Goal: Task Accomplishment & Management: Manage account settings

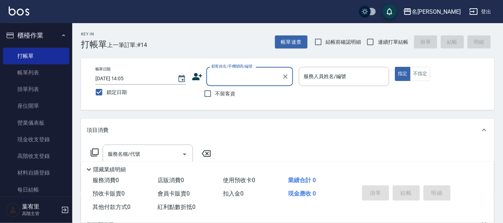
click at [227, 81] on input "顧客姓名/手機號碼/編號" at bounding box center [244, 76] width 69 height 13
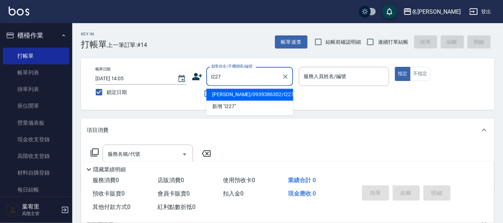
click at [232, 96] on li "[PERSON_NAME]/0939386302/I227" at bounding box center [249, 95] width 87 height 12
type input "[PERSON_NAME]/0939386302/I227"
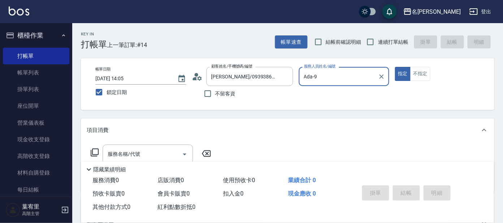
type input "Ada-9"
click at [194, 72] on icon at bounding box center [197, 76] width 11 height 11
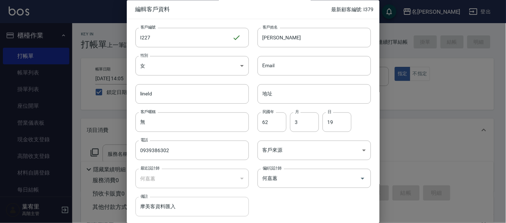
scroll to position [27, 0]
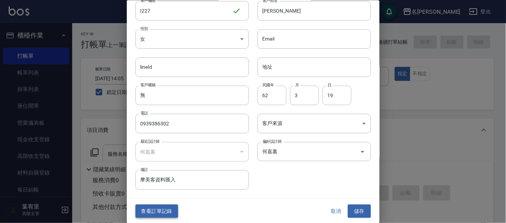
click at [168, 210] on button "查看訂單記錄" at bounding box center [157, 211] width 43 height 13
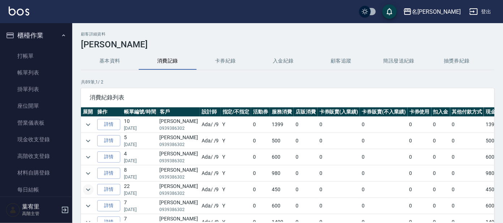
click at [86, 189] on icon "expand row" at bounding box center [88, 189] width 9 height 9
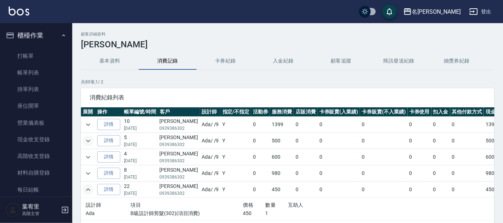
click at [90, 141] on icon "expand row" at bounding box center [88, 141] width 9 height 9
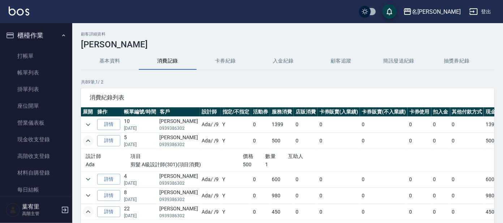
click at [89, 141] on icon "expand row" at bounding box center [88, 141] width 9 height 9
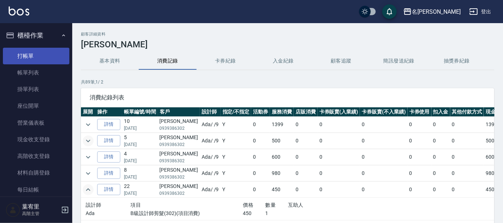
drag, startPoint x: 35, startPoint y: 59, endPoint x: 38, endPoint y: 55, distance: 4.4
click at [35, 59] on link "打帳單" at bounding box center [36, 56] width 67 height 17
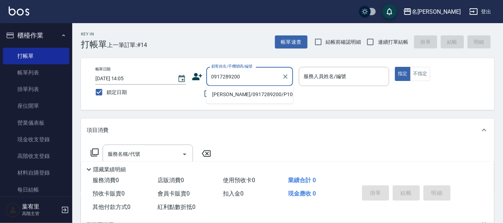
click at [254, 97] on li "[PERSON_NAME]/0917289200/P1006" at bounding box center [249, 95] width 87 height 12
type input "[PERSON_NAME]/0917289200/P1006"
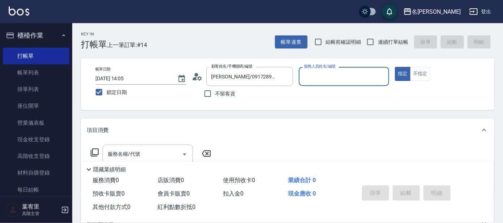
type input "公司 -100"
click at [195, 76] on icon at bounding box center [197, 76] width 11 height 11
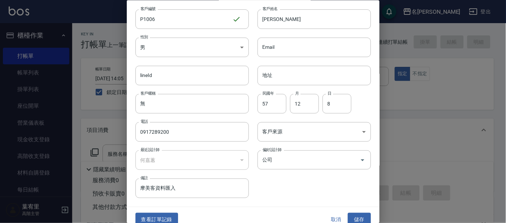
scroll to position [27, 0]
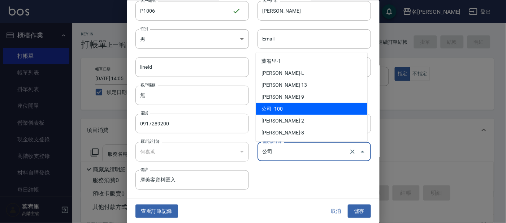
drag, startPoint x: 277, startPoint y: 150, endPoint x: 280, endPoint y: 160, distance: 10.2
click at [279, 154] on input "公司" at bounding box center [304, 151] width 87 height 13
click at [311, 150] on input "公司" at bounding box center [304, 151] width 87 height 13
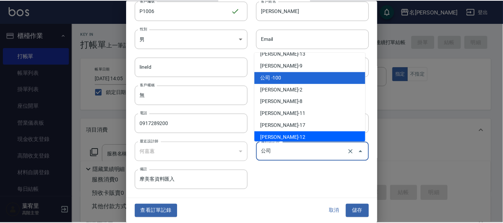
scroll to position [0, 0]
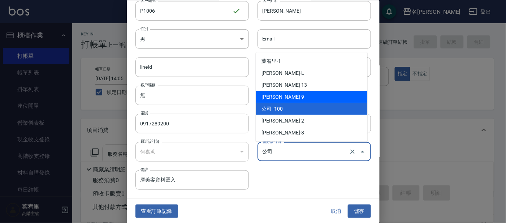
drag, startPoint x: 303, startPoint y: 96, endPoint x: 309, endPoint y: 106, distance: 11.5
click at [305, 96] on li "[PERSON_NAME]-9" at bounding box center [312, 97] width 112 height 12
type input "何嘉蕙"
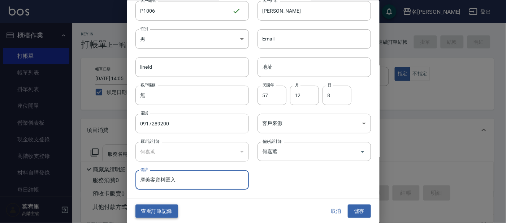
click at [166, 209] on button "查看訂單記錄" at bounding box center [157, 211] width 43 height 13
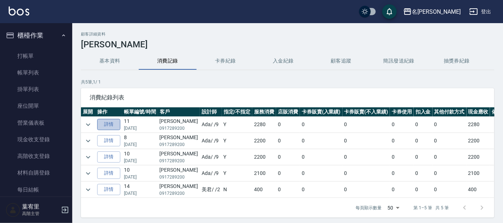
click at [110, 127] on link "詳情" at bounding box center [108, 124] width 23 height 11
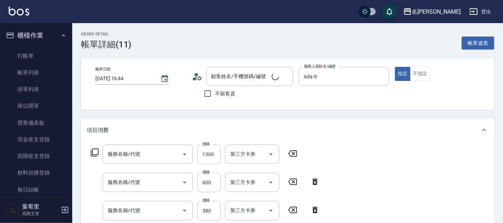
type input "[DATE] 16:44"
type input "Ada-9"
type input "[PERSON_NAME]/0917289200/P1006"
type input "染髮-髮根(403)"
type input "剪髮 講師級設計師(300)"
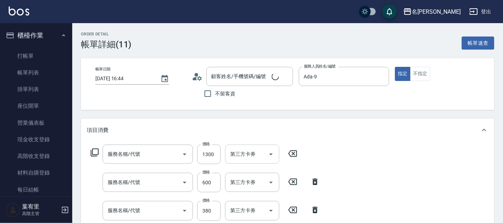
type input "舒壓+洗髮+養髮(518)"
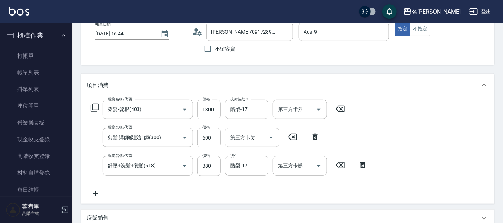
scroll to position [90, 0]
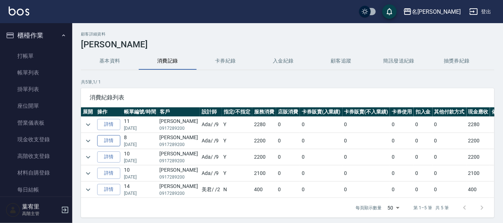
click at [103, 138] on link "詳情" at bounding box center [108, 140] width 23 height 11
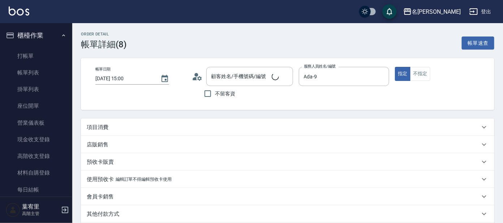
type input "[DATE] 15:00"
type input "Ada-9"
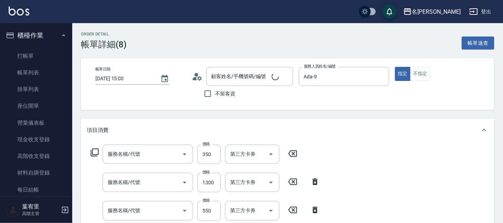
type input "[PERSON_NAME]/0917289200/P1006"
type input "舒壓+洗髮+養髮(518)"
type input "染髮(400)"
type input "剪髮 講師級設計師(300)"
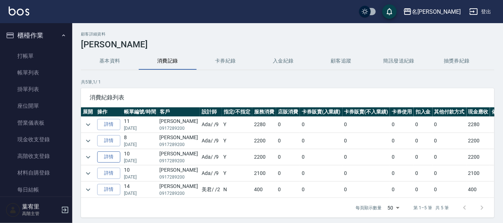
click at [113, 158] on link "詳情" at bounding box center [108, 156] width 23 height 11
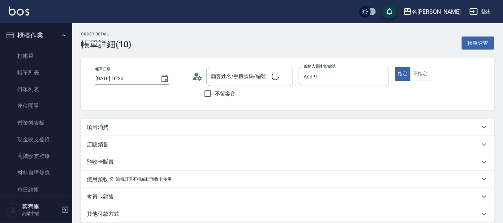
type input "[DATE] 16:23"
type input "Ada-9"
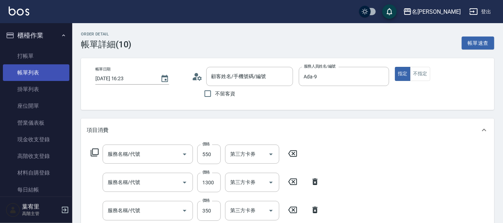
type input "[PERSON_NAME]/0917289200/P1006"
type input "剪髮 講師級設計師(300)"
type input "染髮-髮根(403)"
type input "舒壓+洗髮+養髮(518)"
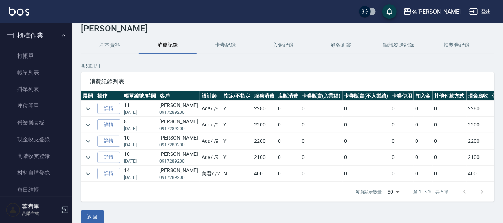
scroll to position [25, 0]
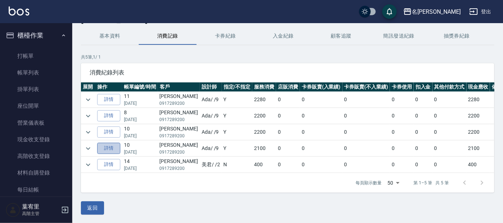
click at [107, 148] on link "詳情" at bounding box center [108, 148] width 23 height 11
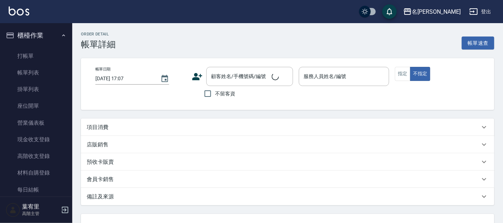
type input "[DATE] 16:04"
type input "Ada-9"
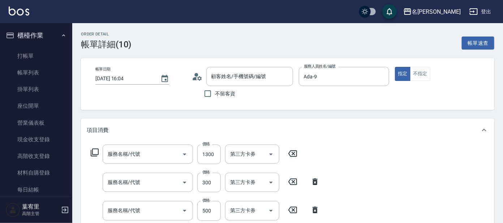
type input "染髮(402)"
type input "舒壓+洗髮+養髮(518)"
type input "剪髮 講師級設計師(300)"
type input "[PERSON_NAME]/0917289200/P1006"
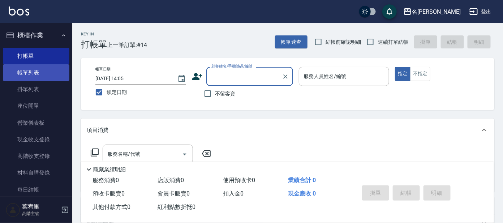
click at [29, 76] on link "帳單列表" at bounding box center [36, 72] width 67 height 17
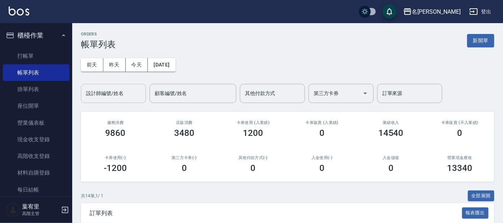
drag, startPoint x: 131, startPoint y: 93, endPoint x: 122, endPoint y: 101, distance: 12.3
click at [130, 93] on input "設計師編號/姓名" at bounding box center [113, 93] width 59 height 13
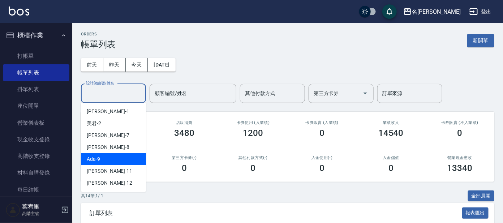
click at [118, 156] on div "Ada -9" at bounding box center [113, 159] width 65 height 12
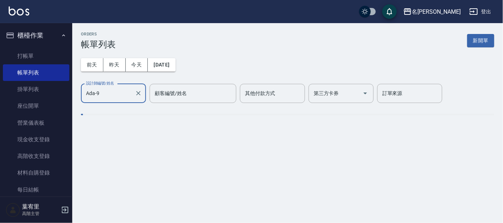
type input "Ada-9"
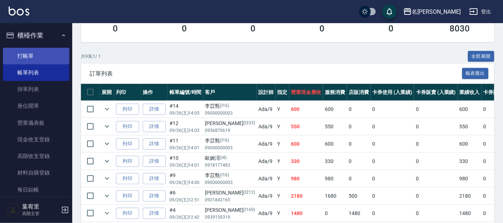
scroll to position [45, 0]
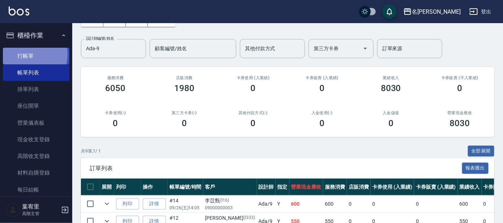
click at [26, 54] on link "打帳單" at bounding box center [36, 56] width 67 height 17
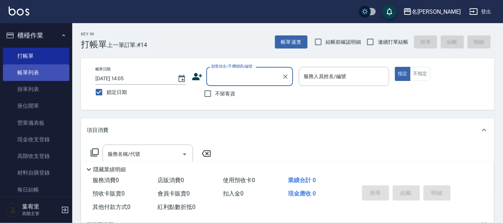
click at [38, 67] on link "帳單列表" at bounding box center [36, 72] width 67 height 17
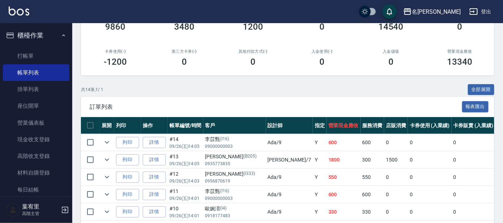
scroll to position [135, 0]
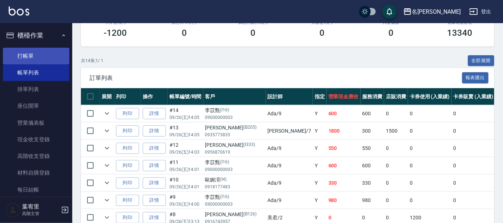
click at [50, 57] on link "打帳單" at bounding box center [36, 56] width 67 height 17
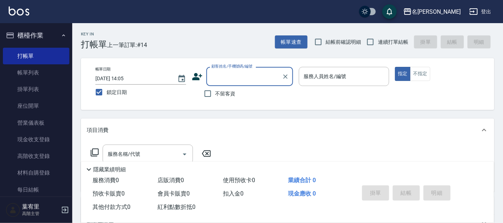
click at [230, 74] on input "顧客姓名/手機號碼/編號" at bounding box center [244, 76] width 69 height 13
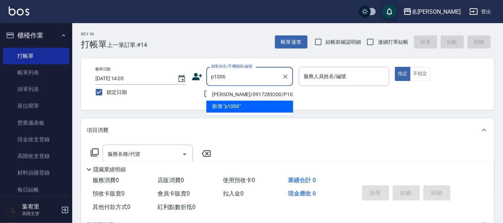
click at [242, 92] on li "[PERSON_NAME]/0917289200/P1006" at bounding box center [249, 95] width 87 height 12
type input "[PERSON_NAME]/0917289200/P1006"
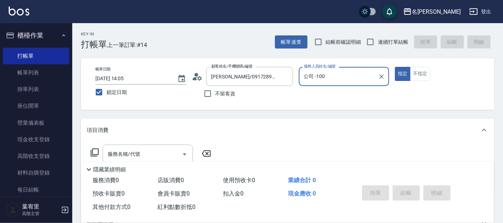
click at [330, 73] on input "公司 -100" at bounding box center [338, 76] width 73 height 13
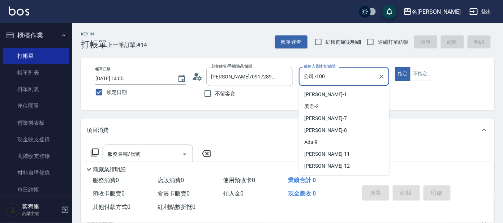
scroll to position [33, 0]
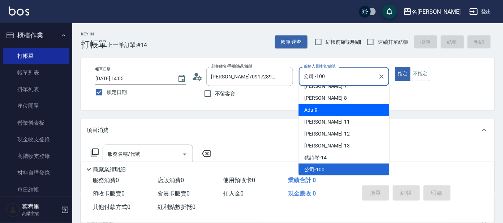
click at [327, 109] on div "Ada -9" at bounding box center [344, 110] width 91 height 12
type input "Ada-9"
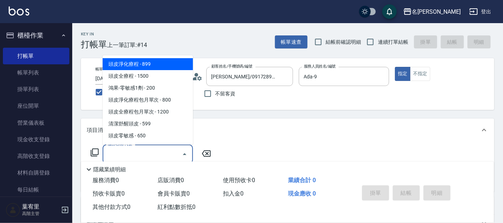
click at [137, 150] on div "服務名稱/代號 服務名稱/代號" at bounding box center [148, 154] width 90 height 19
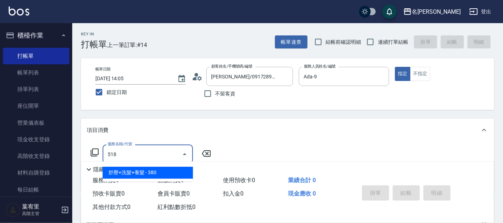
drag, startPoint x: 148, startPoint y: 171, endPoint x: 152, endPoint y: 171, distance: 4.3
click at [152, 171] on span "舒壓+洗髮+養髮 - 380" at bounding box center [148, 173] width 90 height 12
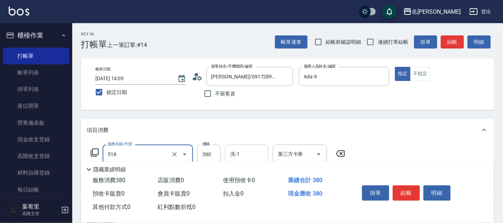
type input "舒壓+洗髮+養髮(518)"
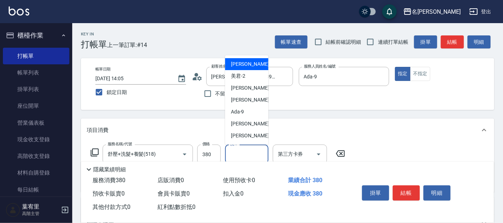
drag, startPoint x: 237, startPoint y: 153, endPoint x: 246, endPoint y: 125, distance: 29.4
click at [238, 150] on input "洗-1" at bounding box center [246, 154] width 37 height 13
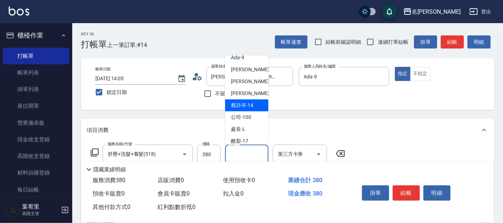
scroll to position [59, 0]
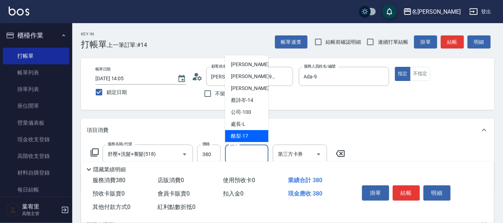
click at [252, 135] on div "酪梨 -17" at bounding box center [246, 136] width 43 height 12
type input "酪梨-17"
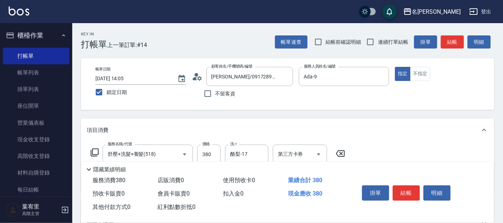
click at [97, 152] on icon at bounding box center [94, 152] width 9 height 9
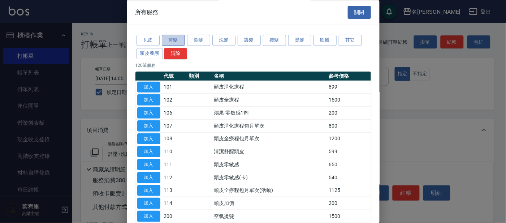
click at [172, 39] on button "剪髮" at bounding box center [173, 40] width 23 height 11
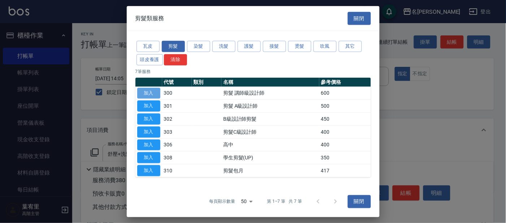
click at [141, 92] on button "加入" at bounding box center [148, 92] width 23 height 11
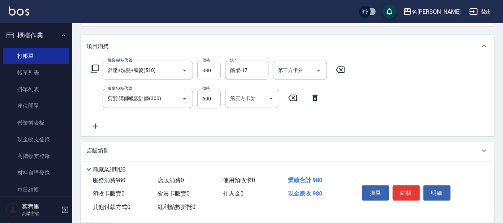
scroll to position [90, 0]
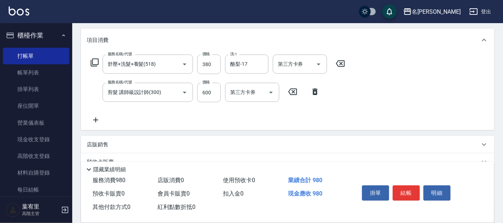
click at [91, 60] on icon at bounding box center [95, 63] width 8 height 8
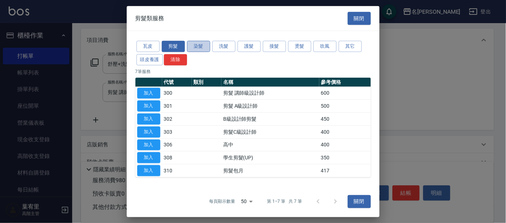
click at [205, 44] on button "染髮" at bounding box center [198, 46] width 23 height 11
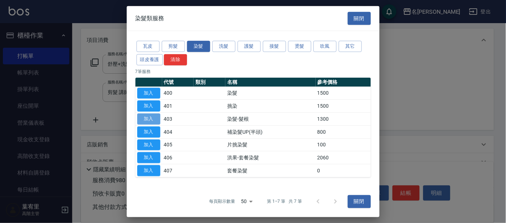
click at [154, 117] on button "加入" at bounding box center [148, 119] width 23 height 11
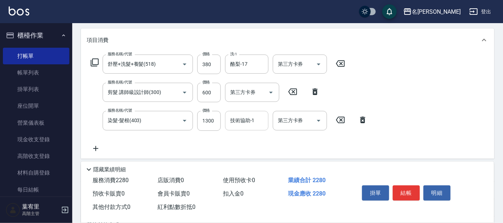
click at [242, 121] on div "技術協助-1 技術協助-1" at bounding box center [246, 120] width 43 height 19
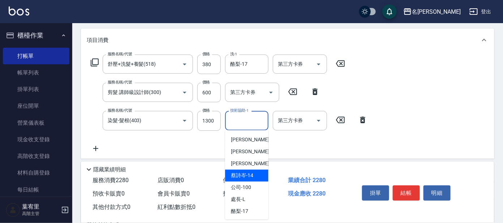
scroll to position [60, 0]
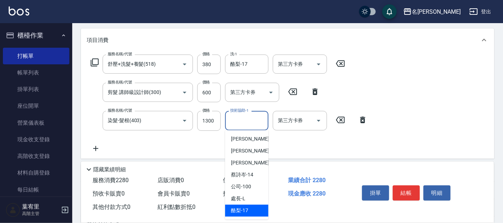
click at [251, 206] on div "酪梨 -17" at bounding box center [246, 211] width 43 height 12
type input "酪梨-17"
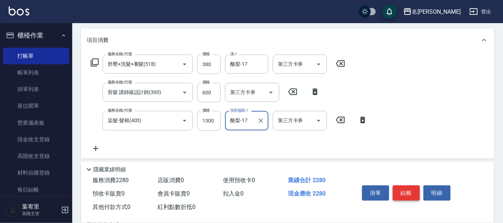
click at [406, 193] on button "結帳" at bounding box center [406, 192] width 27 height 15
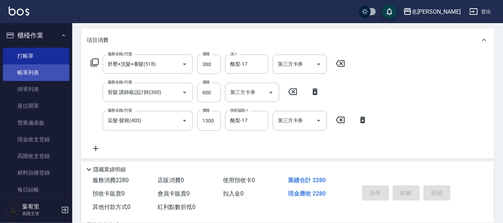
drag, startPoint x: 28, startPoint y: 74, endPoint x: 22, endPoint y: 69, distance: 7.7
click at [28, 74] on link "帳單列表" at bounding box center [36, 72] width 67 height 17
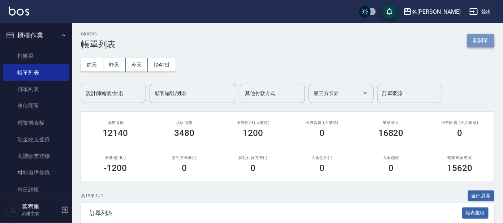
click at [483, 37] on button "新開單" at bounding box center [480, 40] width 27 height 13
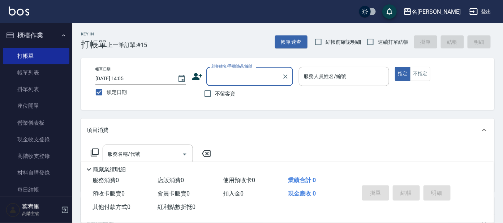
click at [258, 82] on input "顧客姓名/手機號碼/編號" at bounding box center [244, 76] width 69 height 13
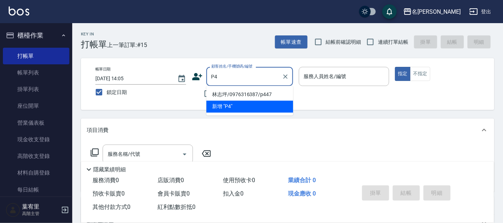
type input "林志坪/0976316387/p447"
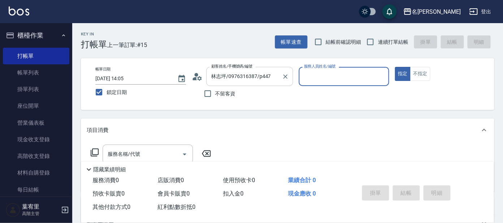
type input "公司 -100"
type input "[PERSON_NAME]/0918468352/P4"
click at [381, 74] on icon "Clear" at bounding box center [381, 76] width 7 height 7
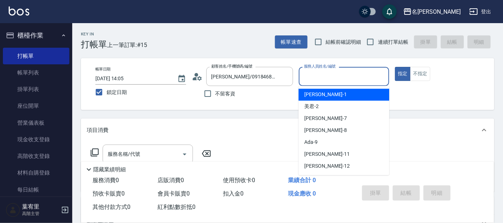
click at [374, 75] on input "服務人員姓名/編號" at bounding box center [344, 76] width 84 height 13
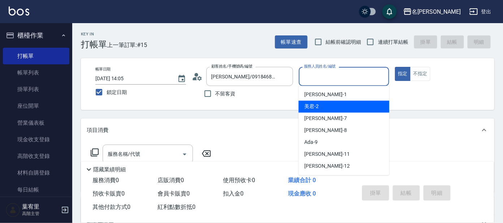
click at [373, 103] on div "美君 -2" at bounding box center [344, 107] width 91 height 12
type input "美君-2"
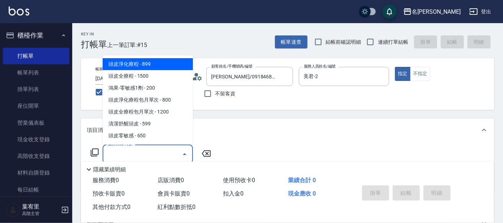
click at [163, 151] on input "服務名稱/代號" at bounding box center [142, 154] width 73 height 13
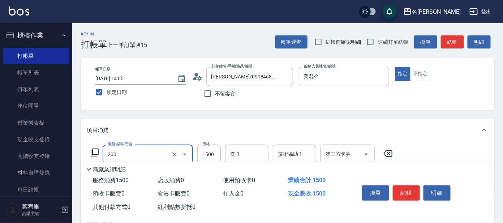
type input "空氣燙髮(200)"
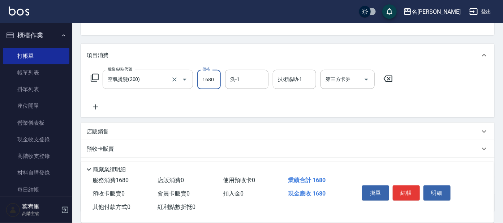
scroll to position [90, 0]
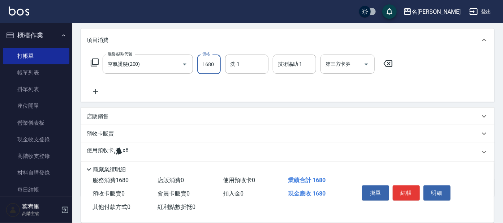
type input "1680"
click at [105, 148] on p "使用預收卡" at bounding box center [100, 152] width 27 height 11
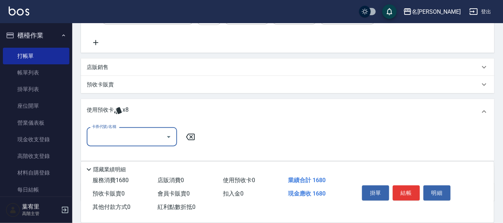
scroll to position [185, 0]
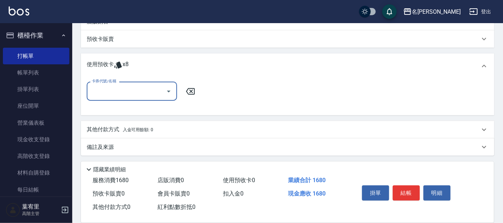
click at [131, 89] on input "卡券代號/名稱" at bounding box center [126, 91] width 73 height 13
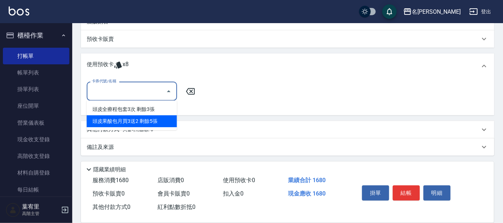
click at [153, 119] on div "頭皮果酸包月買3送2 剩餘5張" at bounding box center [132, 121] width 90 height 12
type input "頭皮果酸包月買3送2"
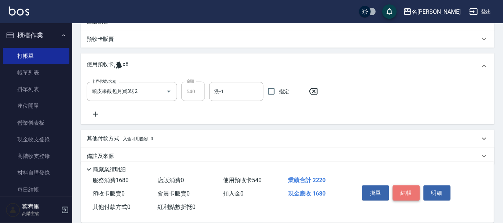
click at [406, 193] on button "結帳" at bounding box center [406, 192] width 27 height 15
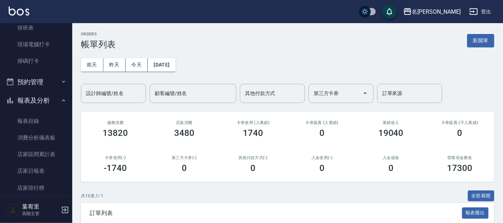
scroll to position [271, 0]
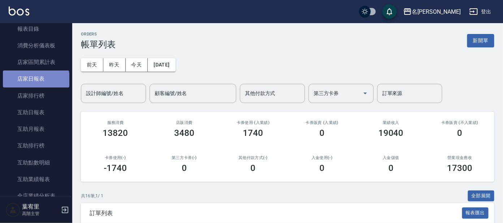
click at [35, 82] on link "店家日報表" at bounding box center [36, 78] width 67 height 17
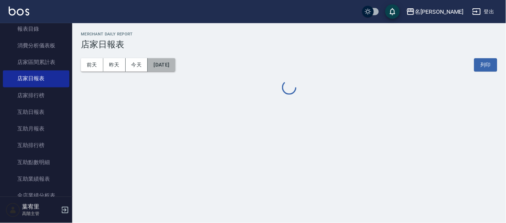
click at [175, 67] on button "[DATE]" at bounding box center [161, 64] width 27 height 13
click at [175, 69] on button "[DATE]" at bounding box center [161, 64] width 27 height 13
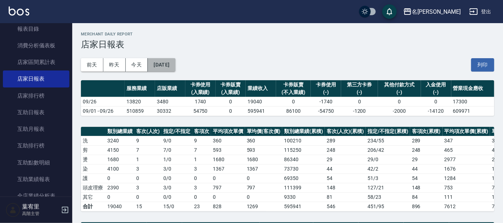
click at [175, 67] on button "[DATE]" at bounding box center [161, 64] width 27 height 13
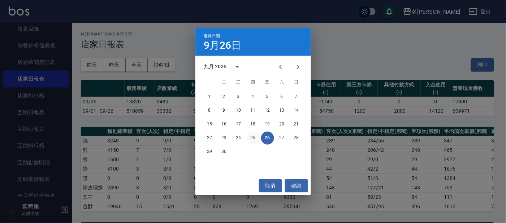
click at [251, 140] on button "25" at bounding box center [253, 138] width 13 height 13
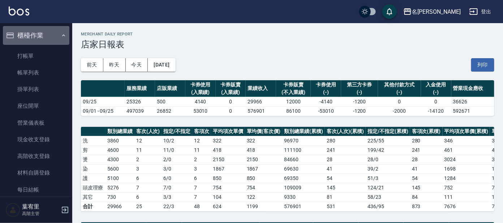
click at [56, 31] on button "櫃檯作業" at bounding box center [36, 35] width 67 height 19
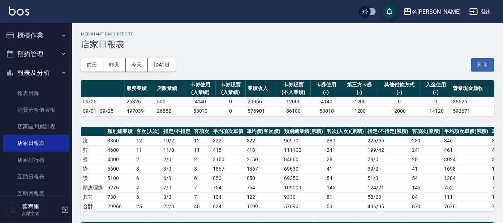
click at [56, 34] on button "櫃檯作業" at bounding box center [36, 35] width 67 height 19
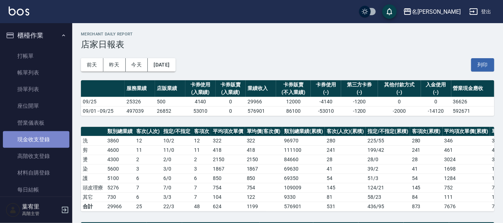
click at [44, 143] on link "現金收支登錄" at bounding box center [36, 139] width 67 height 17
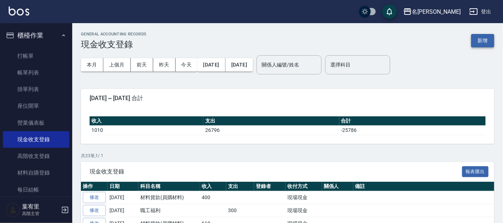
click at [482, 44] on button "新增" at bounding box center [482, 40] width 23 height 13
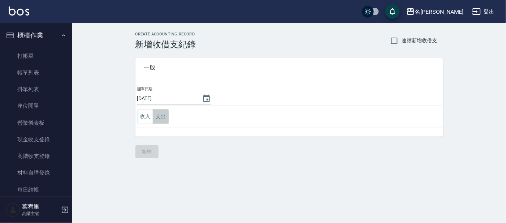
click at [163, 116] on button "支出" at bounding box center [161, 116] width 16 height 15
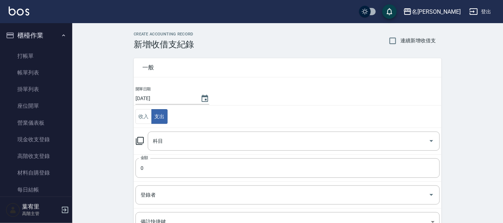
click at [139, 141] on icon at bounding box center [140, 141] width 9 height 9
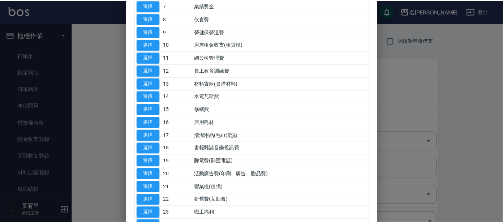
scroll to position [135, 0]
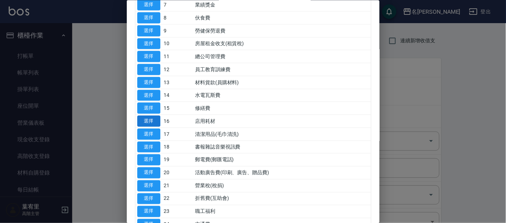
click at [150, 117] on button "選擇" at bounding box center [148, 121] width 23 height 11
type input "16 店用耗材"
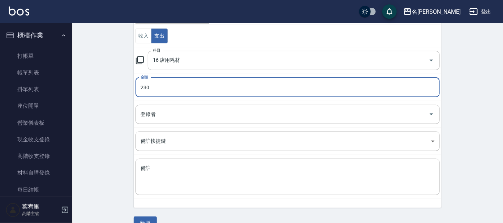
scroll to position [90, 0]
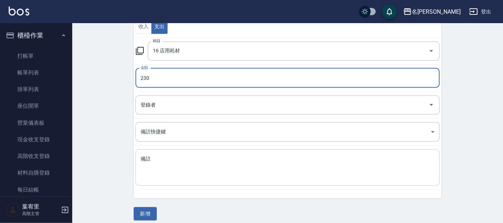
type input "230"
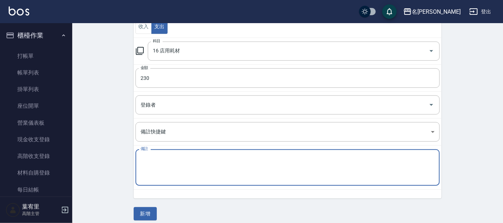
click at [158, 161] on textarea "備註" at bounding box center [288, 167] width 294 height 25
type textarea "地墊"
click at [143, 213] on button "新增" at bounding box center [145, 213] width 23 height 13
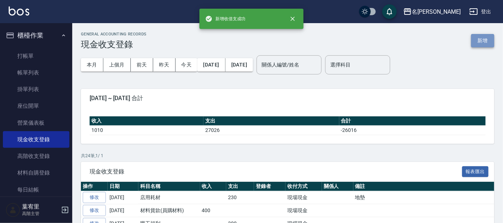
click at [477, 43] on button "新增" at bounding box center [482, 40] width 23 height 13
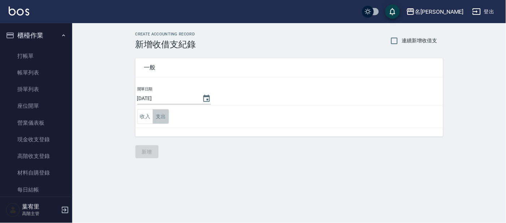
click at [161, 114] on button "支出" at bounding box center [161, 116] width 16 height 15
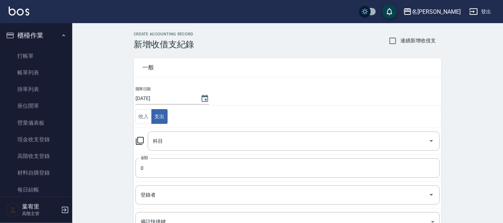
click at [138, 142] on icon at bounding box center [140, 141] width 9 height 9
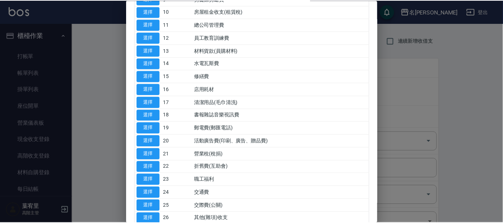
scroll to position [180, 0]
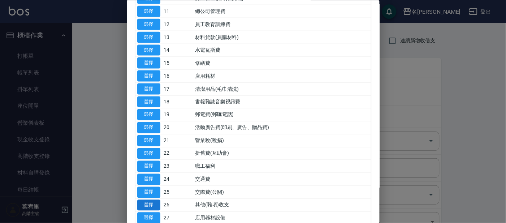
click at [139, 202] on button "選擇" at bounding box center [148, 205] width 23 height 11
type input "26 其他(雜項)收支"
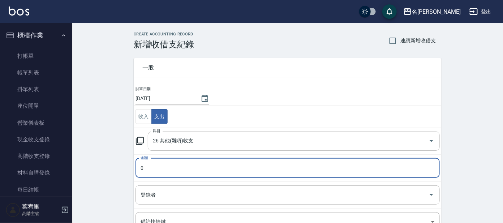
click at [155, 174] on input "0" at bounding box center [288, 168] width 304 height 20
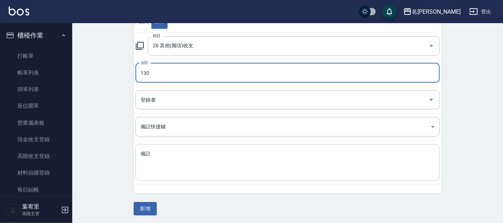
scroll to position [95, 0]
type input "130"
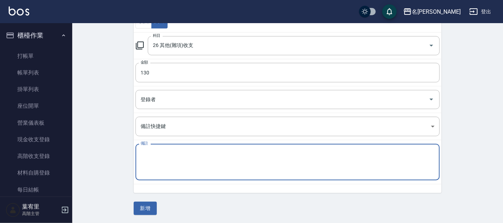
click at [153, 153] on textarea "備註" at bounding box center [288, 162] width 294 height 25
type textarea "運費"
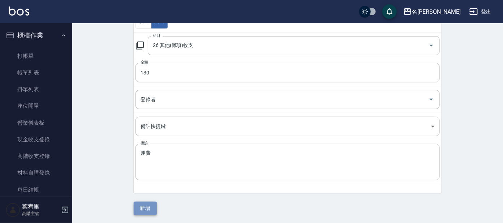
click at [150, 208] on button "新增" at bounding box center [145, 208] width 23 height 13
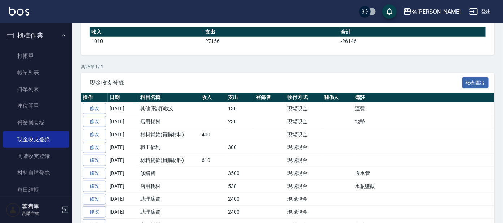
scroll to position [90, 0]
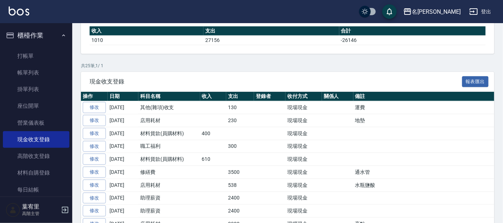
click at [61, 38] on icon "button" at bounding box center [64, 36] width 6 height 6
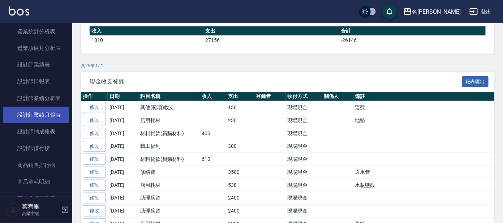
scroll to position [271, 0]
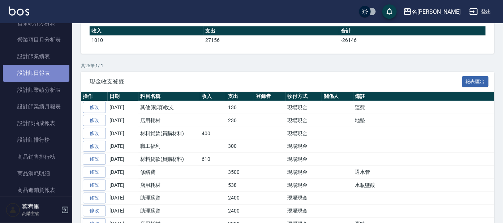
click at [49, 70] on link "設計師日報表" at bounding box center [36, 73] width 67 height 17
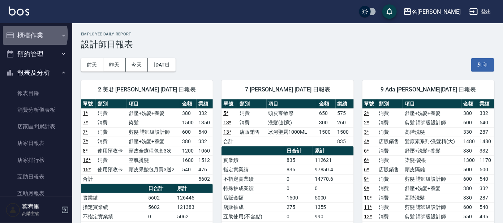
click at [28, 34] on button "櫃檯作業" at bounding box center [36, 35] width 67 height 19
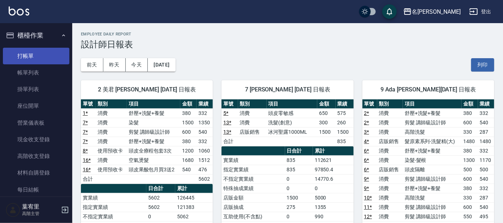
click at [40, 57] on link "打帳單" at bounding box center [36, 56] width 67 height 17
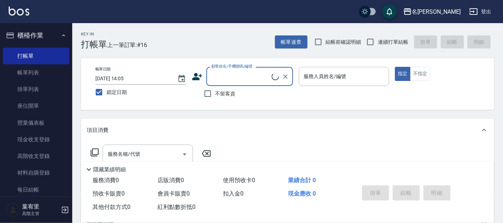
click at [245, 76] on input "顧客姓名/手機號碼/編號" at bounding box center [241, 76] width 62 height 13
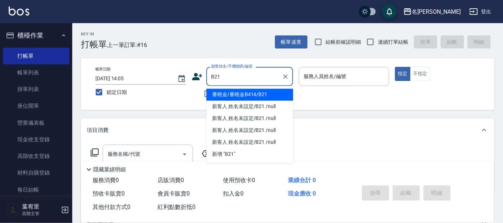
type input "番曉金/番曉金B414/B21"
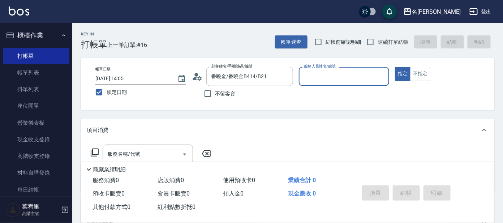
type input "美君-2"
drag, startPoint x: 286, startPoint y: 78, endPoint x: 264, endPoint y: 84, distance: 22.9
click at [270, 82] on div "新客人 姓名未設定/B21/null 顧客姓名/手機號碼/編號" at bounding box center [249, 76] width 87 height 19
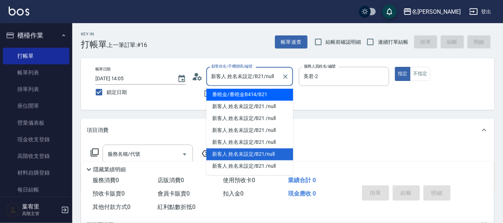
click at [256, 95] on li "番曉金/番曉金B414/B21" at bounding box center [249, 95] width 87 height 12
type input "番曉金/番曉金B414/B21"
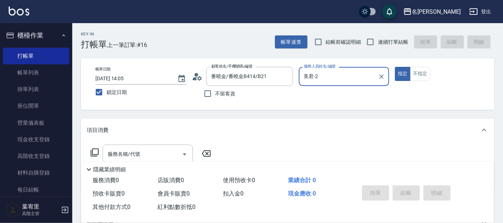
click at [93, 152] on icon at bounding box center [94, 152] width 9 height 9
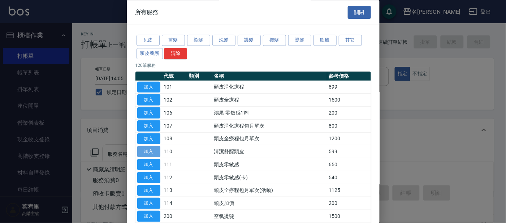
drag, startPoint x: 146, startPoint y: 151, endPoint x: 157, endPoint y: 155, distance: 11.7
click at [145, 151] on button "加入" at bounding box center [148, 151] width 23 height 11
type input "清潔舒醒頭皮(110)"
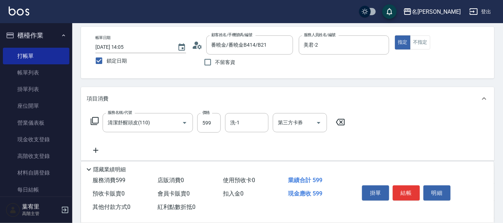
scroll to position [45, 0]
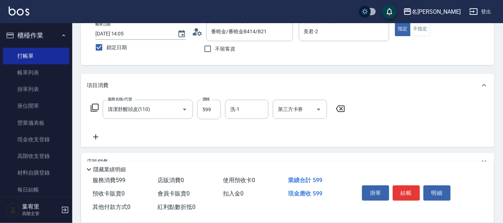
click at [96, 138] on icon at bounding box center [96, 137] width 18 height 9
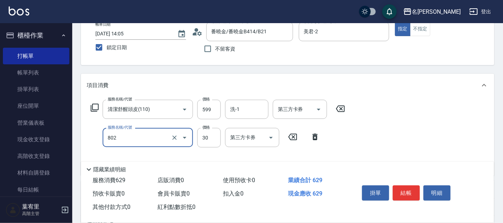
type input "潤絲(802)"
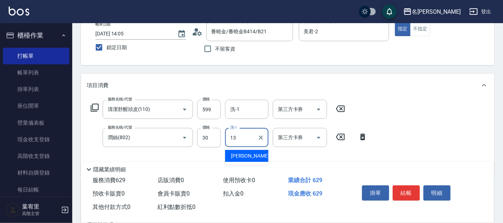
type input "[PERSON_NAME]-13"
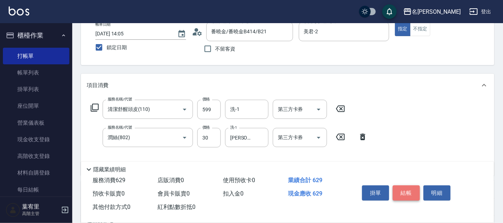
click at [403, 190] on button "結帳" at bounding box center [406, 192] width 27 height 15
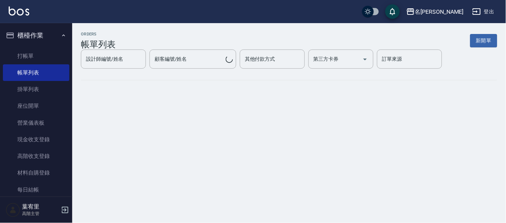
click at [56, 36] on button "櫃檯作業" at bounding box center [36, 35] width 67 height 19
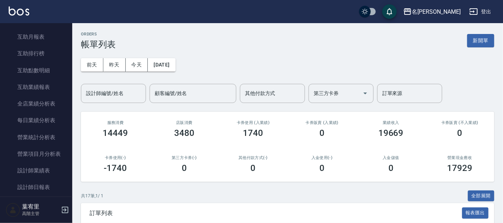
scroll to position [180, 0]
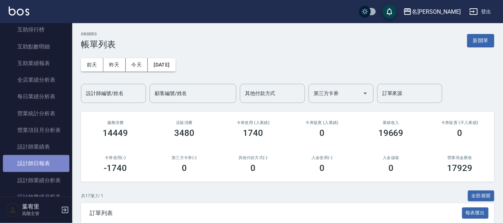
click at [46, 159] on link "設計師日報表" at bounding box center [36, 163] width 67 height 17
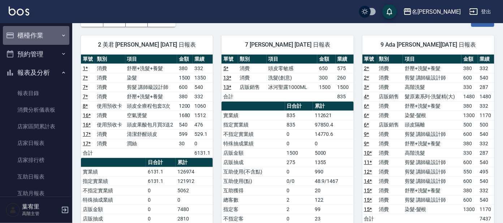
click at [40, 37] on button "櫃檯作業" at bounding box center [36, 35] width 67 height 19
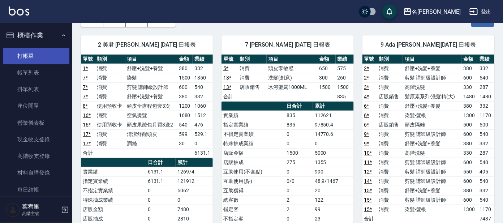
click at [37, 58] on link "打帳單" at bounding box center [36, 56] width 67 height 17
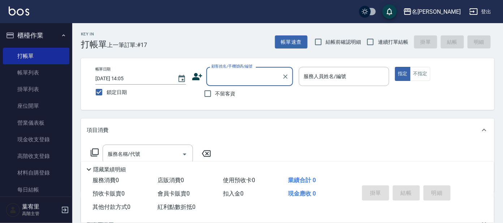
click at [254, 75] on input "顧客姓名/手機號碼/編號" at bounding box center [244, 76] width 69 height 13
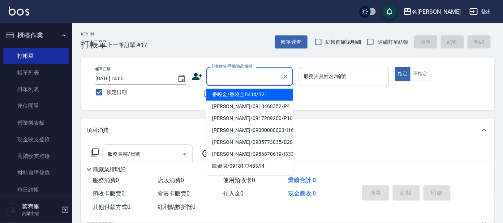
type input "ㄕ"
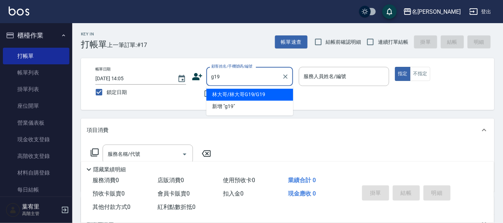
type input "林大哥/林大哥G19/G19"
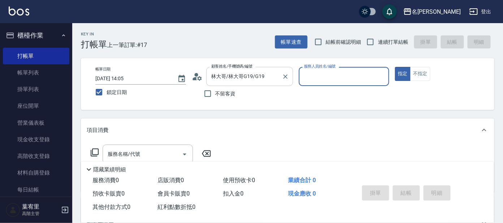
type input "[PERSON_NAME]-7"
click at [95, 150] on icon at bounding box center [94, 152] width 9 height 9
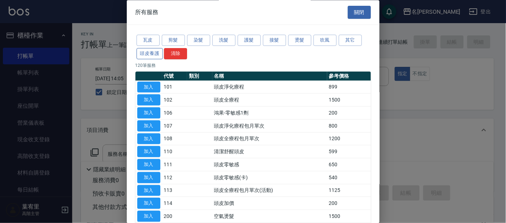
click at [153, 52] on button "頭皮養護" at bounding box center [150, 53] width 27 height 11
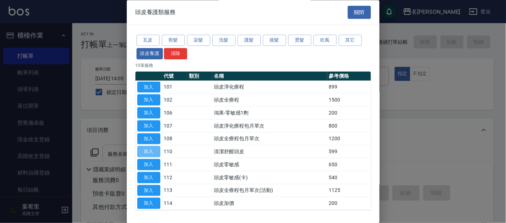
click at [141, 151] on button "加入" at bounding box center [148, 151] width 23 height 11
type input "清潔舒醒頭皮(110)"
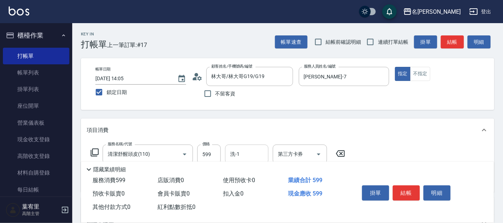
click at [245, 151] on input "洗-1" at bounding box center [246, 154] width 37 height 13
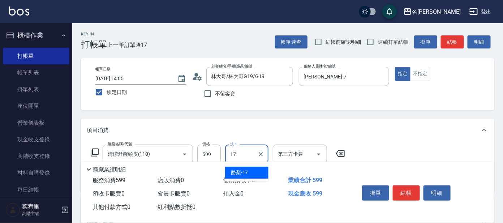
type input "酪梨-17"
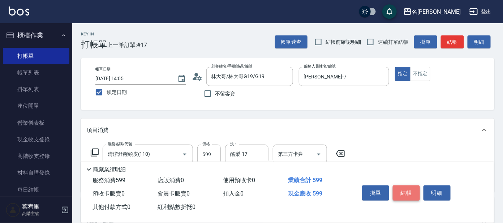
click at [407, 193] on button "結帳" at bounding box center [406, 192] width 27 height 15
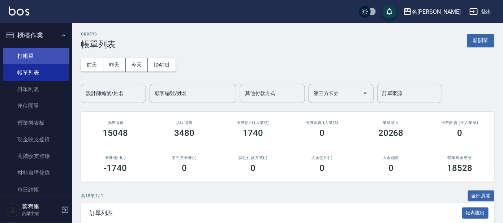
click at [22, 57] on link "打帳單" at bounding box center [36, 56] width 67 height 17
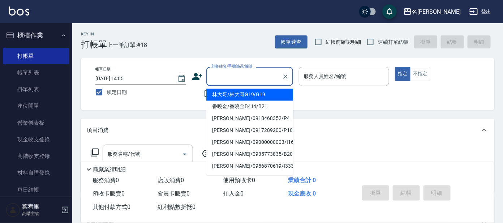
click at [242, 80] on input "顧客姓名/手機號碼/編號" at bounding box center [244, 76] width 69 height 13
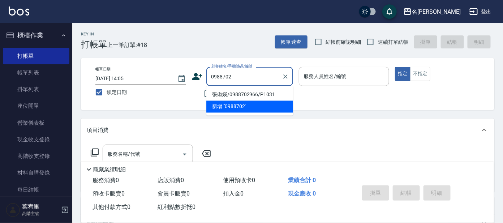
click at [244, 94] on li "張俶媖/0988702966/P1031" at bounding box center [249, 95] width 87 height 12
type input "張俶媖/0988702966/P1031"
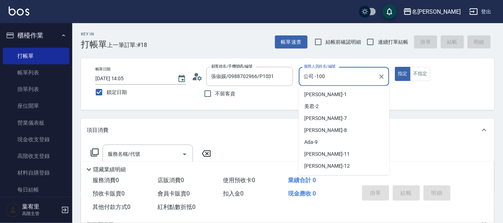
click at [336, 72] on input "公司 -100" at bounding box center [338, 76] width 73 height 13
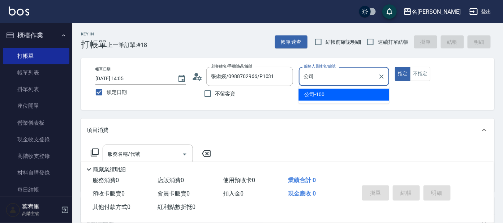
type input "公"
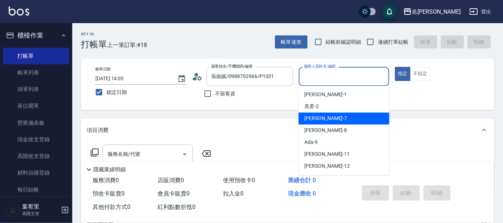
click at [313, 118] on span "[PERSON_NAME] -7" at bounding box center [325, 119] width 43 height 8
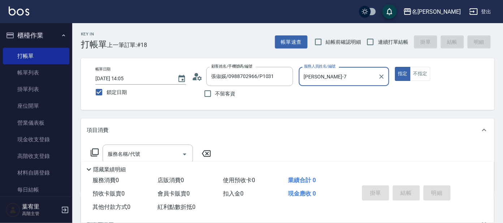
type input "[PERSON_NAME]-7"
click at [95, 151] on icon at bounding box center [94, 152] width 9 height 9
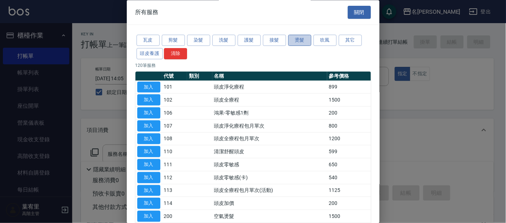
click at [301, 39] on button "燙髮" at bounding box center [299, 40] width 23 height 11
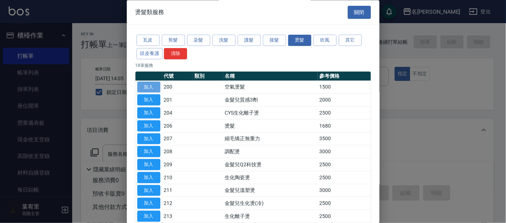
click at [148, 85] on button "加入" at bounding box center [148, 87] width 23 height 11
type input "空氣燙髮(200)"
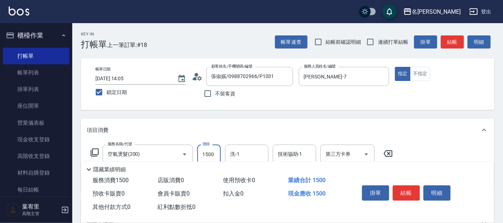
drag, startPoint x: 217, startPoint y: 154, endPoint x: 221, endPoint y: 148, distance: 7.0
click at [217, 154] on input "1500" at bounding box center [208, 155] width 23 height 20
type input "3000"
click at [94, 154] on icon at bounding box center [94, 152] width 9 height 9
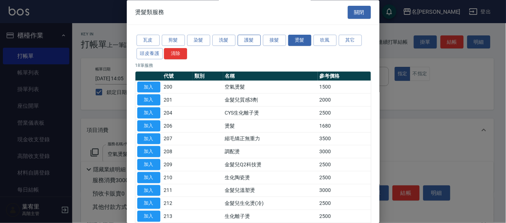
click at [249, 42] on button "護髮" at bounding box center [249, 40] width 23 height 11
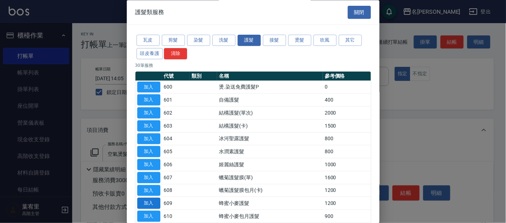
click at [149, 199] on button "加入" at bounding box center [148, 203] width 23 height 11
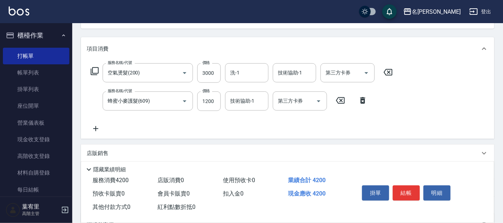
scroll to position [82, 0]
click at [214, 99] on input "1200" at bounding box center [208, 101] width 23 height 20
click at [209, 99] on input "1200" at bounding box center [208, 101] width 23 height 20
drag, startPoint x: 201, startPoint y: 101, endPoint x: 219, endPoint y: 104, distance: 18.4
click at [219, 104] on input "1200" at bounding box center [208, 101] width 23 height 20
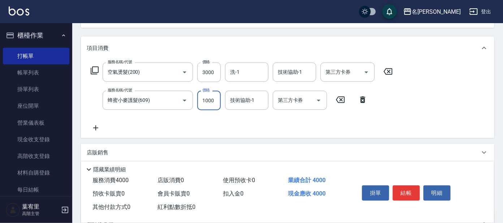
type input "1000"
click at [97, 152] on p "店販銷售" at bounding box center [98, 153] width 22 height 8
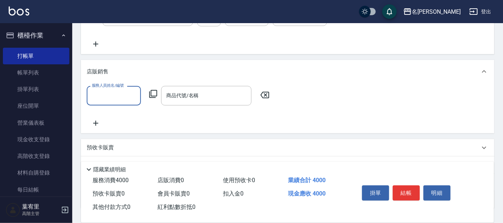
scroll to position [168, 0]
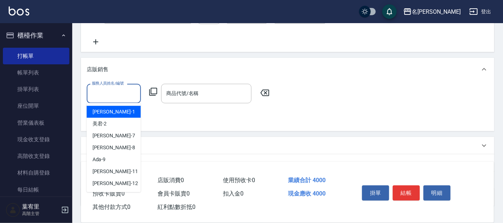
click at [110, 95] on input "服務人員姓名/編號" at bounding box center [114, 93] width 48 height 13
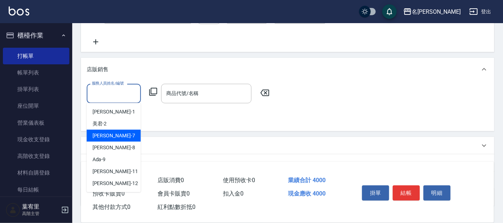
drag, startPoint x: 96, startPoint y: 134, endPoint x: 128, endPoint y: 112, distance: 38.7
click at [97, 133] on span "[PERSON_NAME] -7" at bounding box center [114, 136] width 43 height 8
type input "[PERSON_NAME]-7"
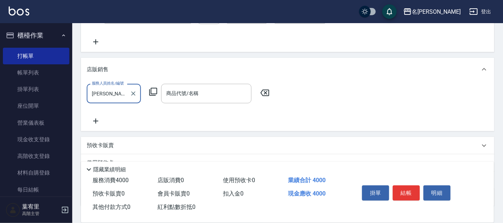
click at [153, 90] on icon at bounding box center [153, 91] width 9 height 9
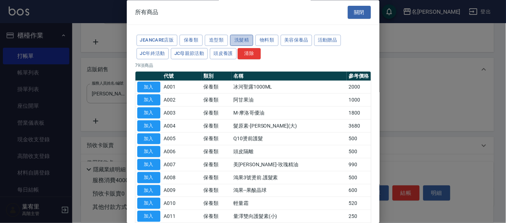
drag, startPoint x: 240, startPoint y: 37, endPoint x: 245, endPoint y: 37, distance: 5.1
click at [243, 37] on button "洗髮精" at bounding box center [241, 40] width 23 height 11
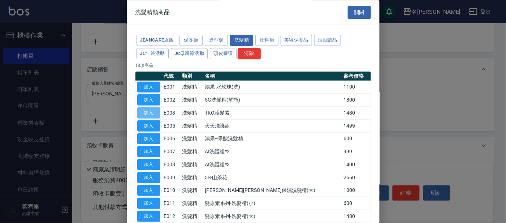
drag, startPoint x: 150, startPoint y: 111, endPoint x: 159, endPoint y: 114, distance: 9.1
click at [152, 111] on button "加入" at bounding box center [148, 113] width 23 height 11
type input "TKO護髮素"
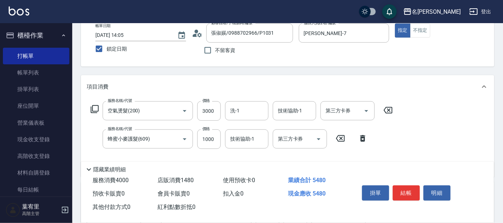
scroll to position [37, 0]
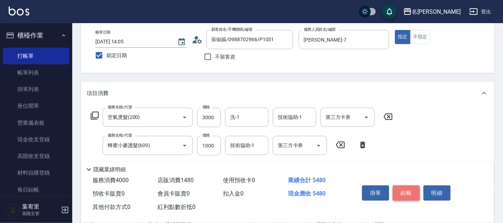
click at [401, 191] on button "結帳" at bounding box center [406, 192] width 27 height 15
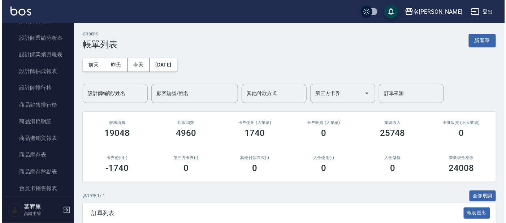
scroll to position [530, 0]
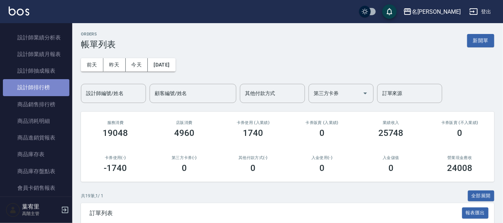
click at [37, 92] on link "設計師排行榜" at bounding box center [36, 87] width 67 height 17
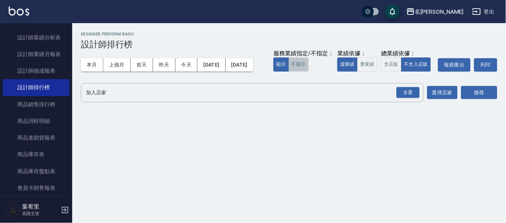
click at [289, 72] on button "不顯示" at bounding box center [299, 64] width 20 height 14
drag, startPoint x: 167, startPoint y: 85, endPoint x: 184, endPoint y: 87, distance: 16.7
click at [358, 72] on button "實業績" at bounding box center [368, 64] width 20 height 14
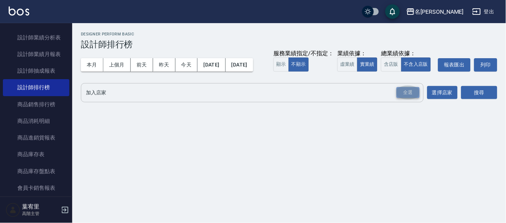
drag, startPoint x: 409, startPoint y: 106, endPoint x: 416, endPoint y: 108, distance: 8.2
click at [409, 98] on div "全選" at bounding box center [408, 92] width 23 height 11
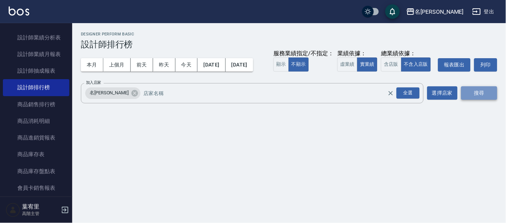
click at [478, 100] on button "搜尋" at bounding box center [480, 92] width 36 height 13
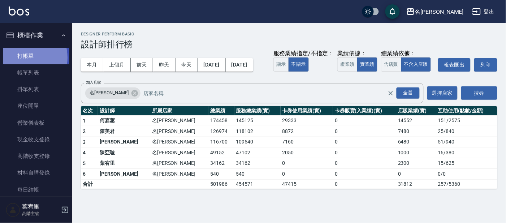
drag, startPoint x: 23, startPoint y: 57, endPoint x: 18, endPoint y: 58, distance: 5.4
click at [22, 57] on link "打帳單" at bounding box center [36, 56] width 67 height 17
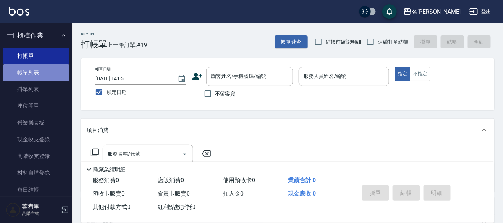
click at [42, 73] on link "帳單列表" at bounding box center [36, 72] width 67 height 17
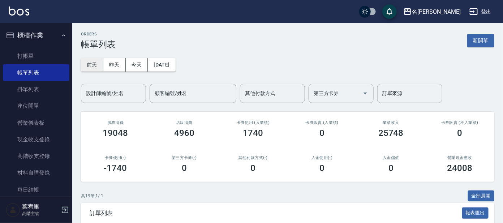
drag, startPoint x: 104, startPoint y: 56, endPoint x: 102, endPoint y: 66, distance: 10.8
click at [102, 65] on div "[DATE] [DATE] [DATE] [DATE] 設計師編號/姓名 設計師編號/姓名 顧客編號/姓名 顧客編號/姓名 其他付款方式 其他付款方式 第三方…" at bounding box center [288, 77] width 414 height 54
click at [113, 95] on input "設計師編號/姓名" at bounding box center [113, 93] width 59 height 13
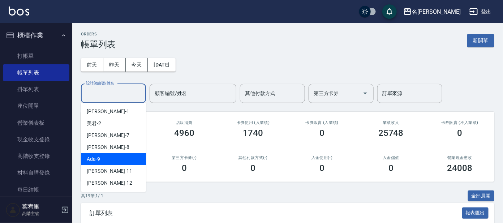
click at [125, 161] on div "Ada -9" at bounding box center [113, 159] width 65 height 12
type input "Ada-9"
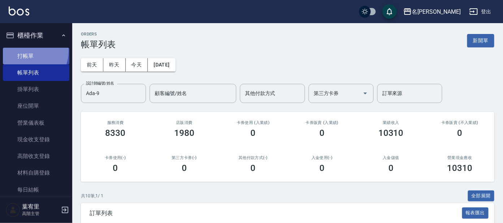
click at [27, 51] on link "打帳單" at bounding box center [36, 56] width 67 height 17
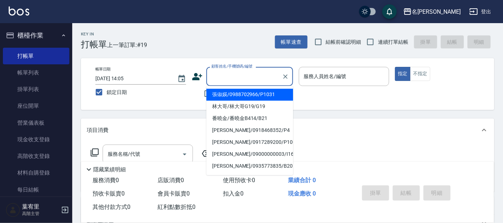
click at [257, 80] on input "顧客姓名/手機號碼/編號" at bounding box center [244, 76] width 69 height 13
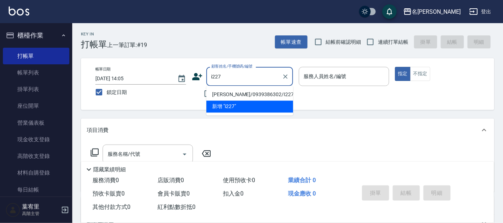
drag, startPoint x: 261, startPoint y: 93, endPoint x: 282, endPoint y: 84, distance: 23.0
click at [261, 94] on li "[PERSON_NAME]/0939386302/I227" at bounding box center [249, 95] width 87 height 12
type input "[PERSON_NAME]/0939386302/I227"
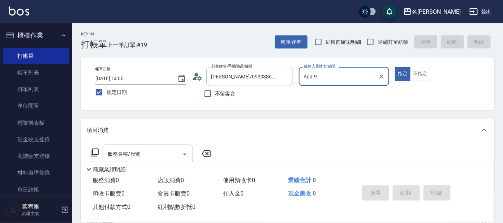
type input "Ada-9"
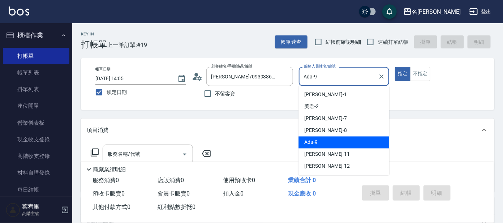
click at [333, 70] on input "Ada-9" at bounding box center [338, 76] width 73 height 13
drag, startPoint x: 360, startPoint y: 144, endPoint x: 325, endPoint y: 151, distance: 36.2
click at [359, 143] on div "Ada -9" at bounding box center [344, 143] width 91 height 12
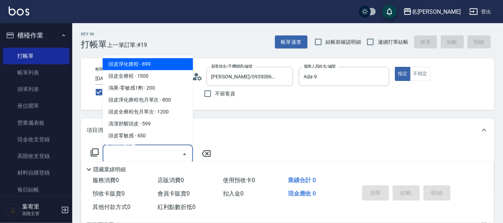
click at [120, 155] on input "服務名稱/代號" at bounding box center [142, 154] width 73 height 13
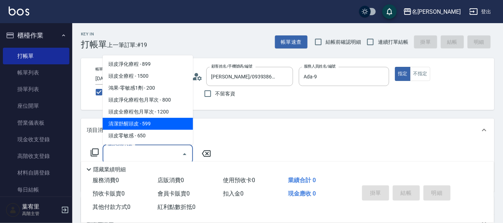
drag, startPoint x: 322, startPoint y: 119, endPoint x: 292, endPoint y: 140, distance: 36.6
click at [322, 120] on div "項目消費" at bounding box center [288, 130] width 414 height 23
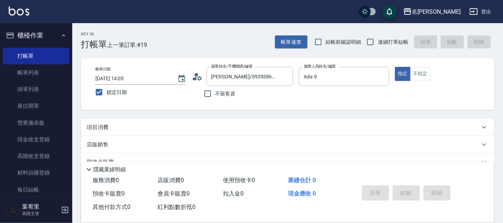
click at [127, 129] on div "項目消費" at bounding box center [283, 128] width 393 height 8
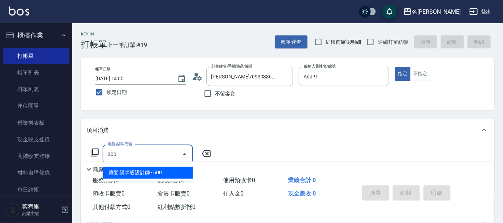
click at [139, 170] on span "剪髮 講師級設計師 - 600" at bounding box center [148, 173] width 90 height 12
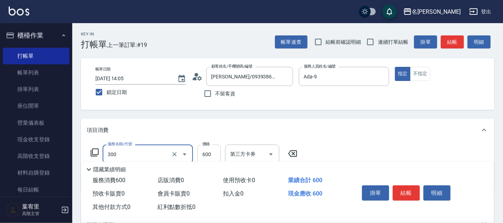
type input "剪髮 講師級設計師(300)"
click at [219, 153] on input "600" at bounding box center [208, 155] width 23 height 20
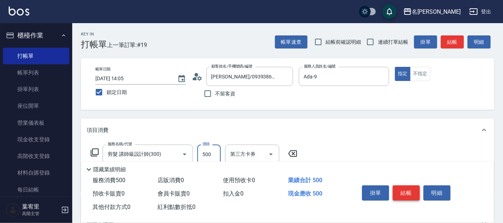
type input "500"
click at [402, 188] on button "結帳" at bounding box center [406, 192] width 27 height 15
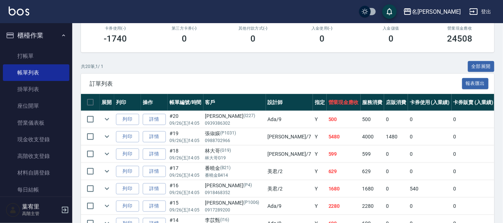
scroll to position [128, 0]
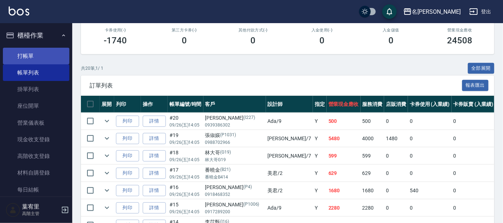
click at [31, 54] on link "打帳單" at bounding box center [36, 56] width 67 height 17
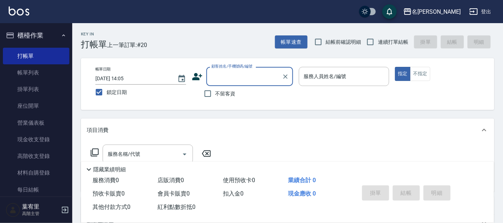
click at [228, 75] on input "顧客姓名/手機號碼/編號" at bounding box center [244, 76] width 69 height 13
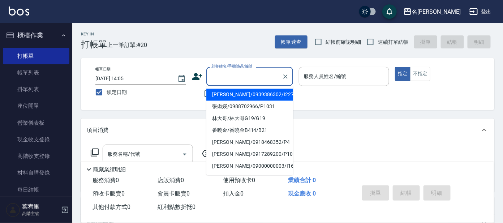
click at [242, 75] on input "顧客姓名/手機號碼/編號" at bounding box center [244, 76] width 69 height 13
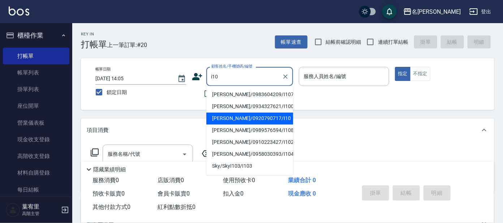
click at [270, 116] on li "[PERSON_NAME]/0920790717/I10" at bounding box center [249, 119] width 87 height 12
type input "[PERSON_NAME]/0920790717/I10"
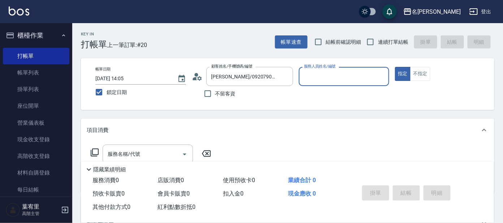
type input "Ada-9"
click at [321, 74] on input "Ada-9" at bounding box center [338, 76] width 73 height 13
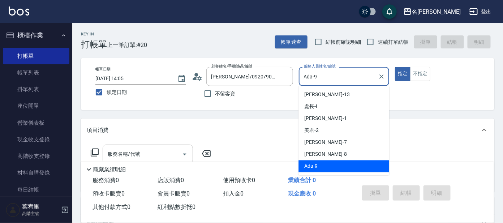
drag, startPoint x: 157, startPoint y: 145, endPoint x: 152, endPoint y: 150, distance: 7.4
click at [154, 148] on div "服務名稱/代號" at bounding box center [148, 154] width 90 height 19
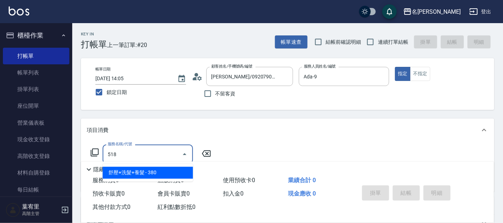
drag, startPoint x: 161, startPoint y: 172, endPoint x: 123, endPoint y: 161, distance: 39.6
click at [161, 172] on span "舒壓+洗髮+養髮 - 380" at bounding box center [148, 173] width 90 height 12
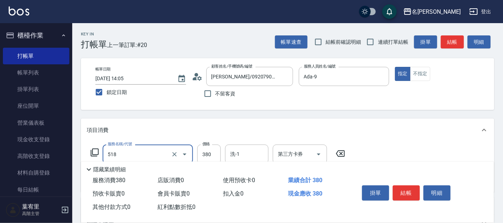
type input "舒壓+洗髮+養髮(518)"
click at [96, 151] on icon at bounding box center [94, 152] width 9 height 9
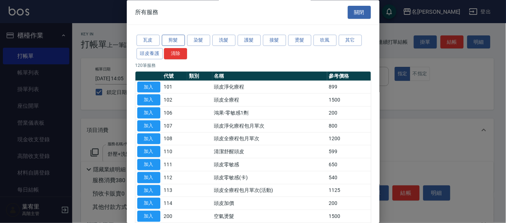
click at [178, 38] on button "剪髮" at bounding box center [173, 40] width 23 height 11
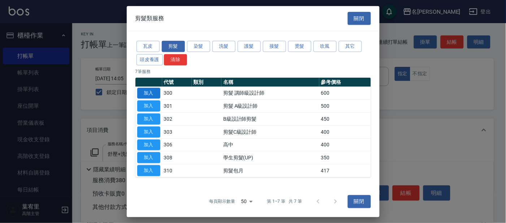
click at [150, 93] on button "加入" at bounding box center [148, 92] width 23 height 11
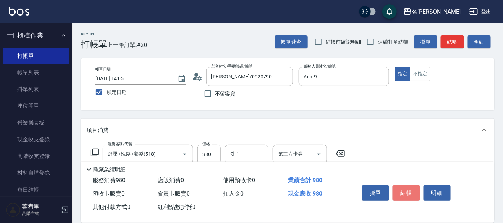
drag, startPoint x: 403, startPoint y: 191, endPoint x: 402, endPoint y: 187, distance: 3.9
click at [403, 188] on button "結帳" at bounding box center [406, 192] width 27 height 15
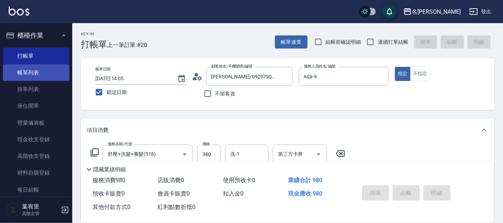
click at [41, 70] on link "帳單列表" at bounding box center [36, 72] width 67 height 17
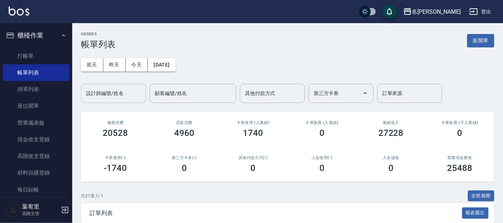
click at [106, 97] on input "設計師編號/姓名" at bounding box center [113, 93] width 59 height 13
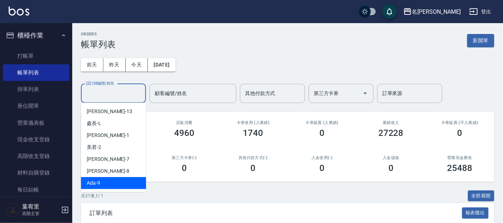
click at [124, 176] on ul "[PERSON_NAME] -13 處長 -[PERSON_NAME] -1 美君 -2 [PERSON_NAME] -7 [PERSON_NAME] -8 …" at bounding box center [113, 147] width 65 height 89
click at [130, 180] on div "Ada -9" at bounding box center [113, 183] width 65 height 12
type input "Ada-9"
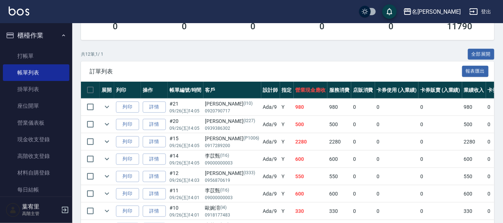
scroll to position [125, 0]
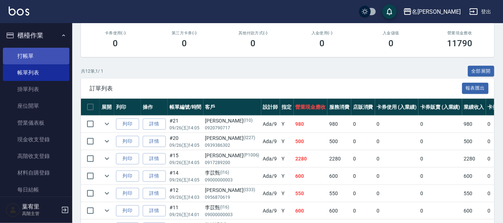
click at [16, 51] on link "打帳單" at bounding box center [36, 56] width 67 height 17
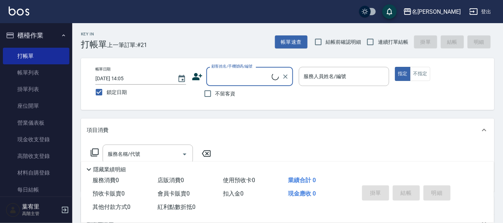
click at [239, 73] on input "顧客姓名/手機號碼/編號" at bounding box center [241, 76] width 62 height 13
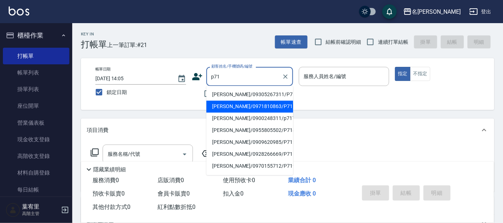
click at [249, 106] on li "[PERSON_NAME]/0971810863/P71" at bounding box center [249, 107] width 87 height 12
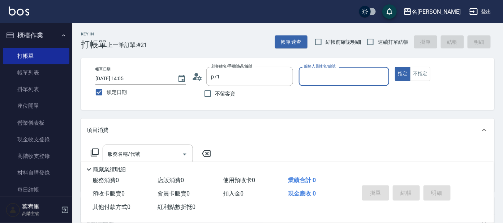
type input "[PERSON_NAME]/0971810863/P71"
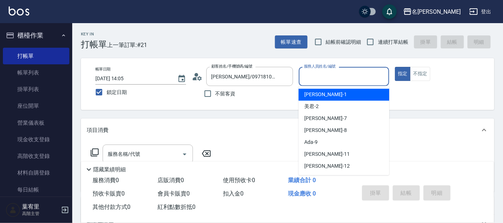
click at [333, 75] on input "服務人員姓名/編號" at bounding box center [344, 76] width 84 height 13
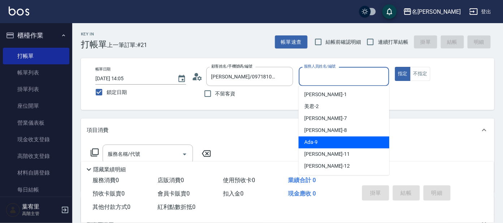
drag, startPoint x: 333, startPoint y: 142, endPoint x: 279, endPoint y: 142, distance: 53.5
click at [331, 142] on div "Ada -9" at bounding box center [344, 143] width 91 height 12
type input "Ada-9"
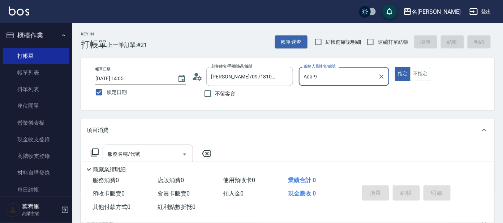
click at [143, 153] on input "服務名稱/代號" at bounding box center [142, 154] width 73 height 13
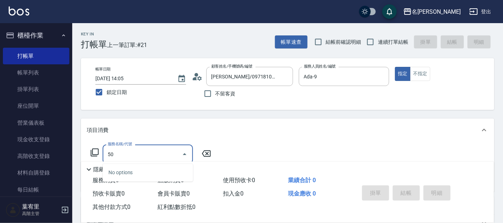
type input "5"
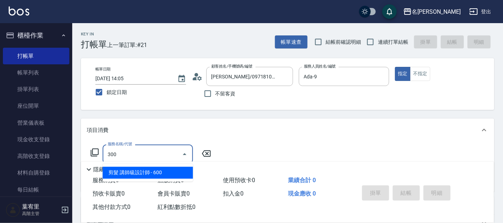
click at [149, 171] on span "剪髮 講師級設計師 - 600" at bounding box center [148, 173] width 90 height 12
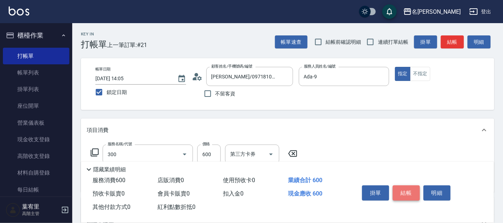
type input "剪髮 講師級設計師(300)"
click at [410, 189] on button "結帳" at bounding box center [406, 192] width 27 height 15
